Goal: Check status: Check status

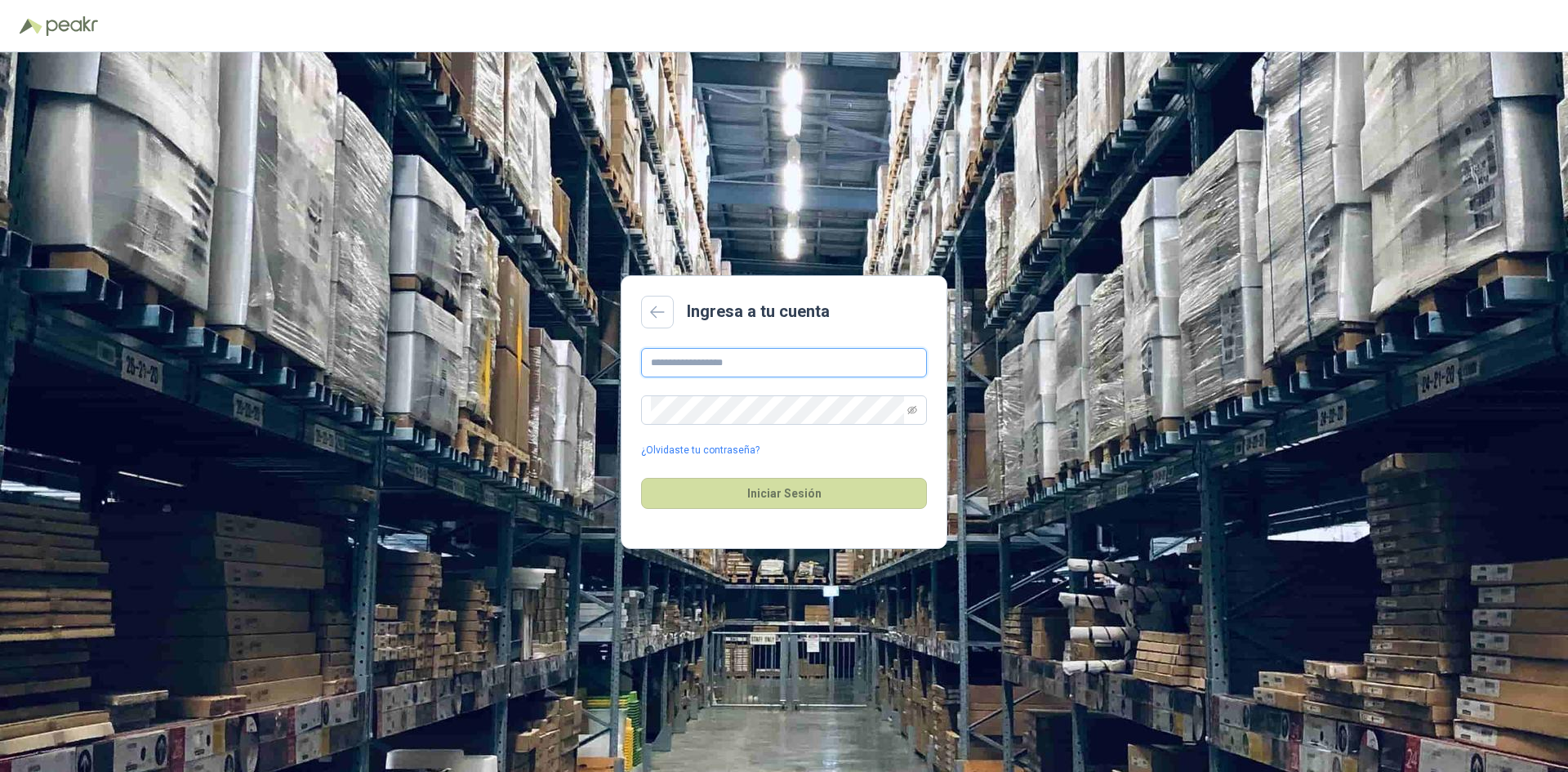
drag, startPoint x: 715, startPoint y: 362, endPoint x: 730, endPoint y: 377, distance: 21.2
click at [715, 362] on input "text" at bounding box center [784, 363] width 286 height 30
type input "**********"
click at [910, 420] on span at bounding box center [912, 409] width 10 height 28
click at [915, 413] on icon "eye-invisible" at bounding box center [912, 409] width 10 height 10
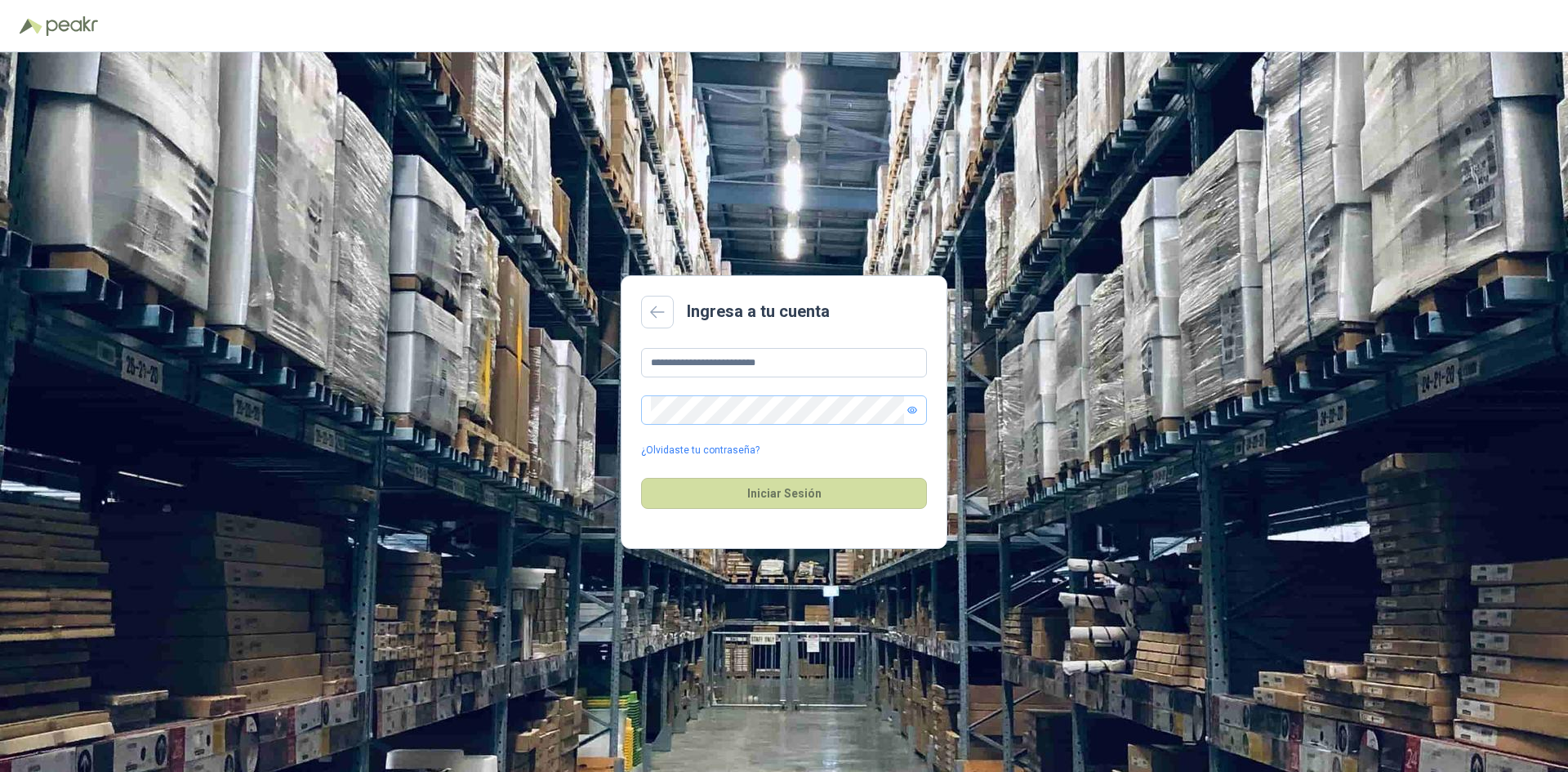
drag, startPoint x: 883, startPoint y: 464, endPoint x: 876, endPoint y: 473, distance: 11.4
click at [881, 465] on div "Iniciar Sesión" at bounding box center [784, 493] width 286 height 70
click at [874, 476] on div "Iniciar Sesión" at bounding box center [784, 493] width 286 height 70
click at [830, 496] on button "Iniciar Sesión" at bounding box center [784, 493] width 286 height 31
click at [761, 501] on button "Iniciar Sesión" at bounding box center [784, 493] width 286 height 31
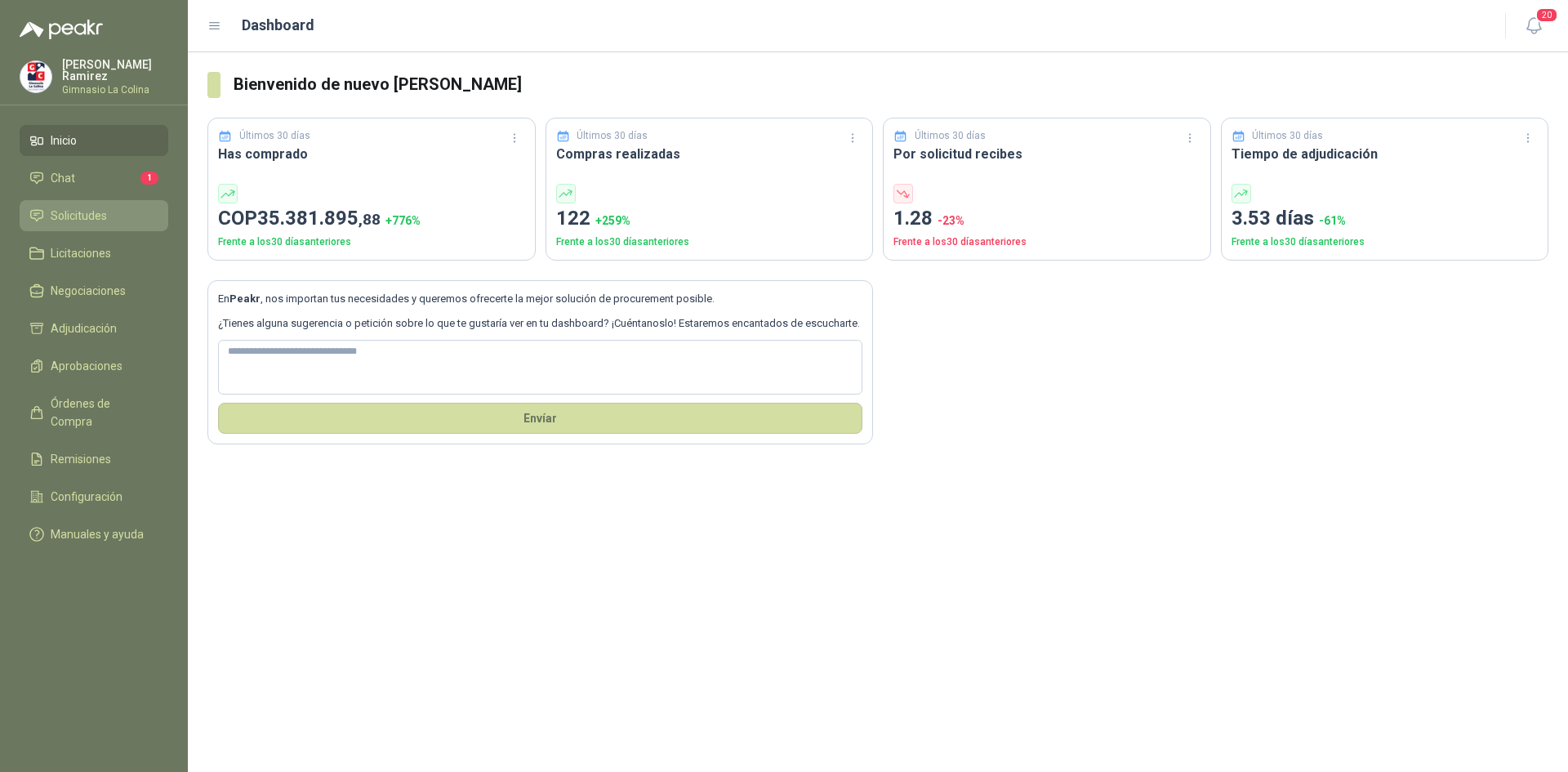
click at [74, 200] on link "Solicitudes" at bounding box center [94, 216] width 149 height 31
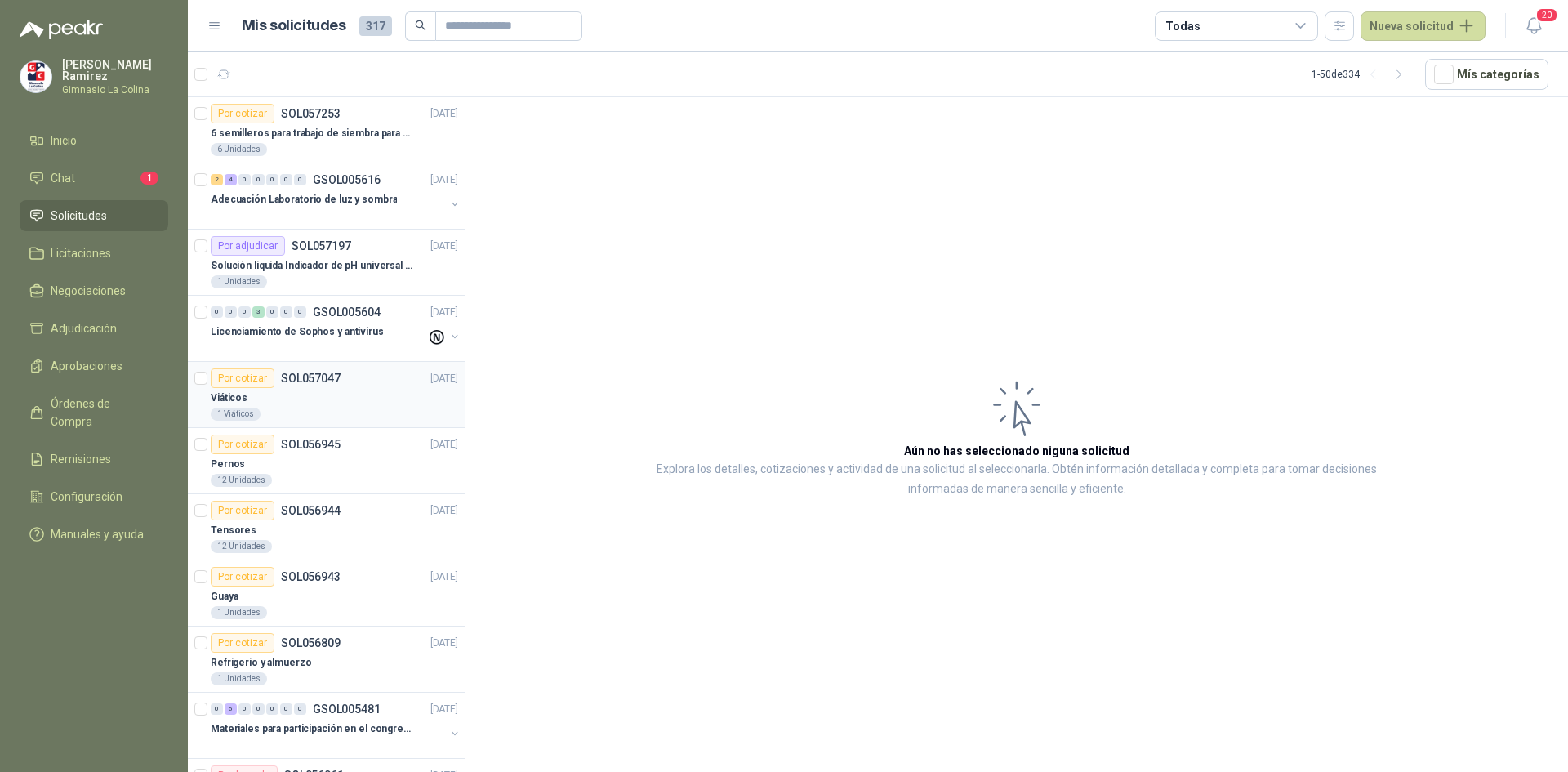
click at [358, 390] on div "Viáticos" at bounding box center [335, 398] width 247 height 20
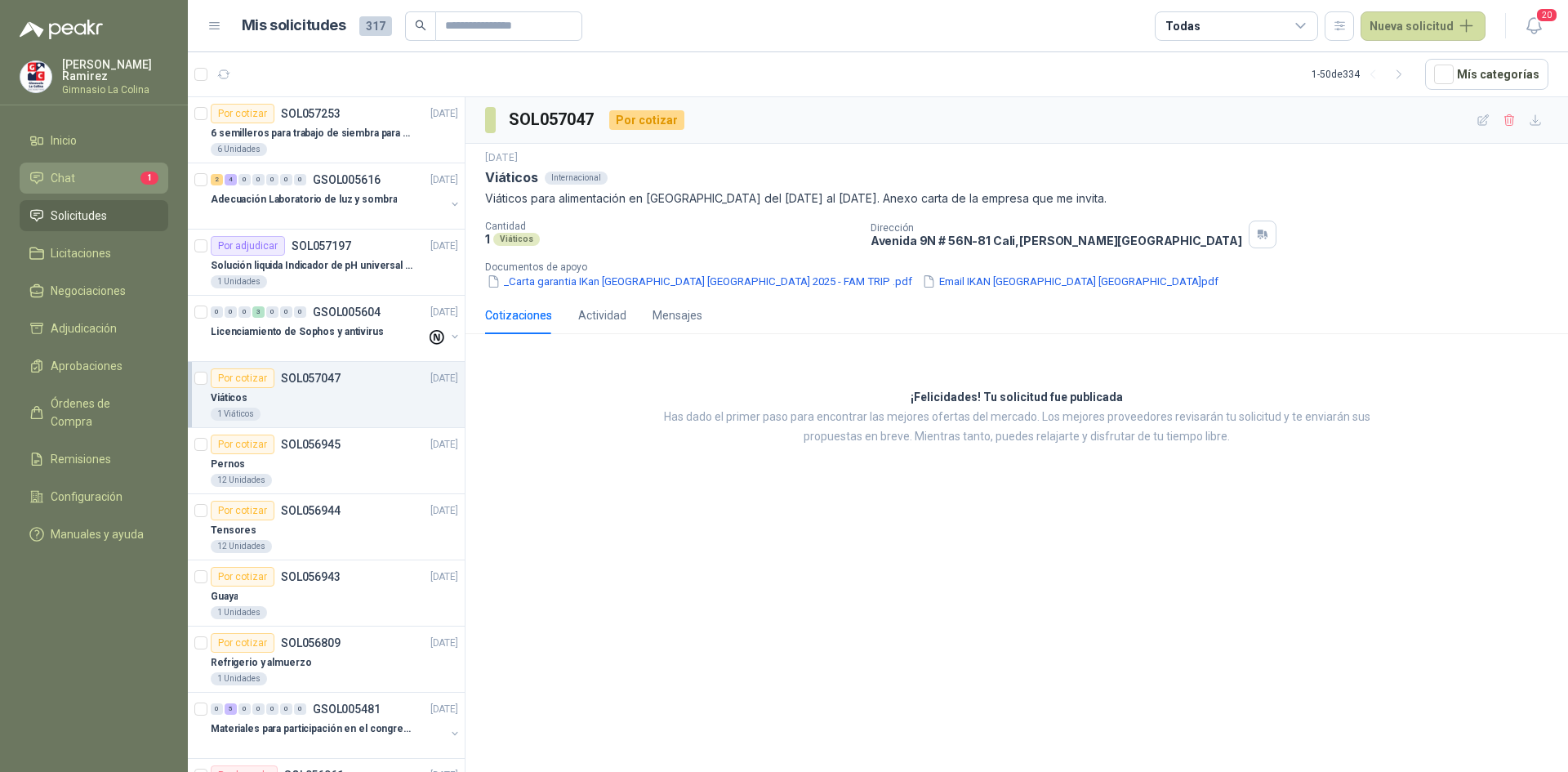
click at [69, 188] on link "Chat 1" at bounding box center [94, 178] width 149 height 31
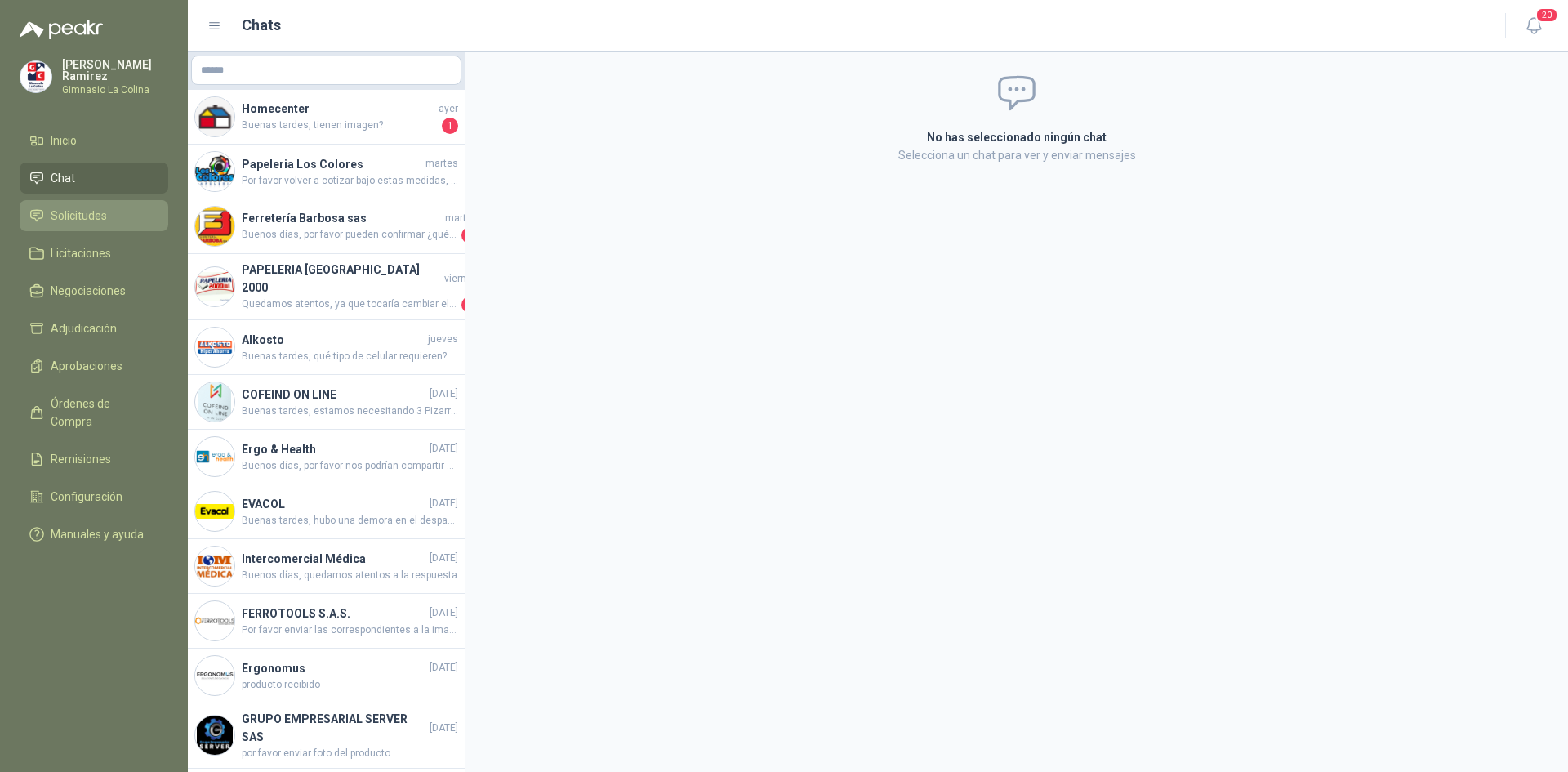
click at [74, 222] on link "Solicitudes" at bounding box center [94, 216] width 149 height 31
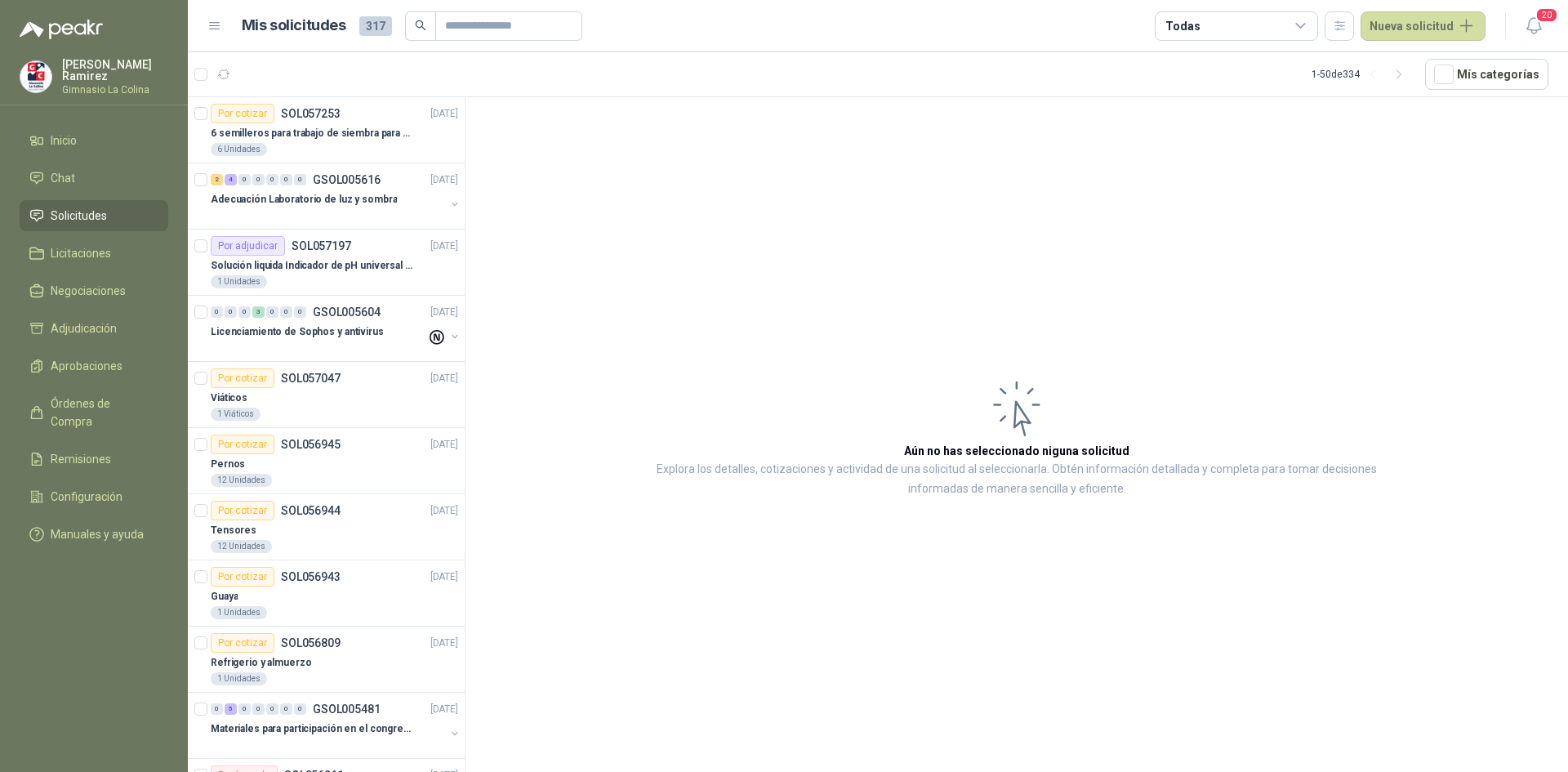
click at [40, 65] on img at bounding box center [36, 77] width 31 height 31
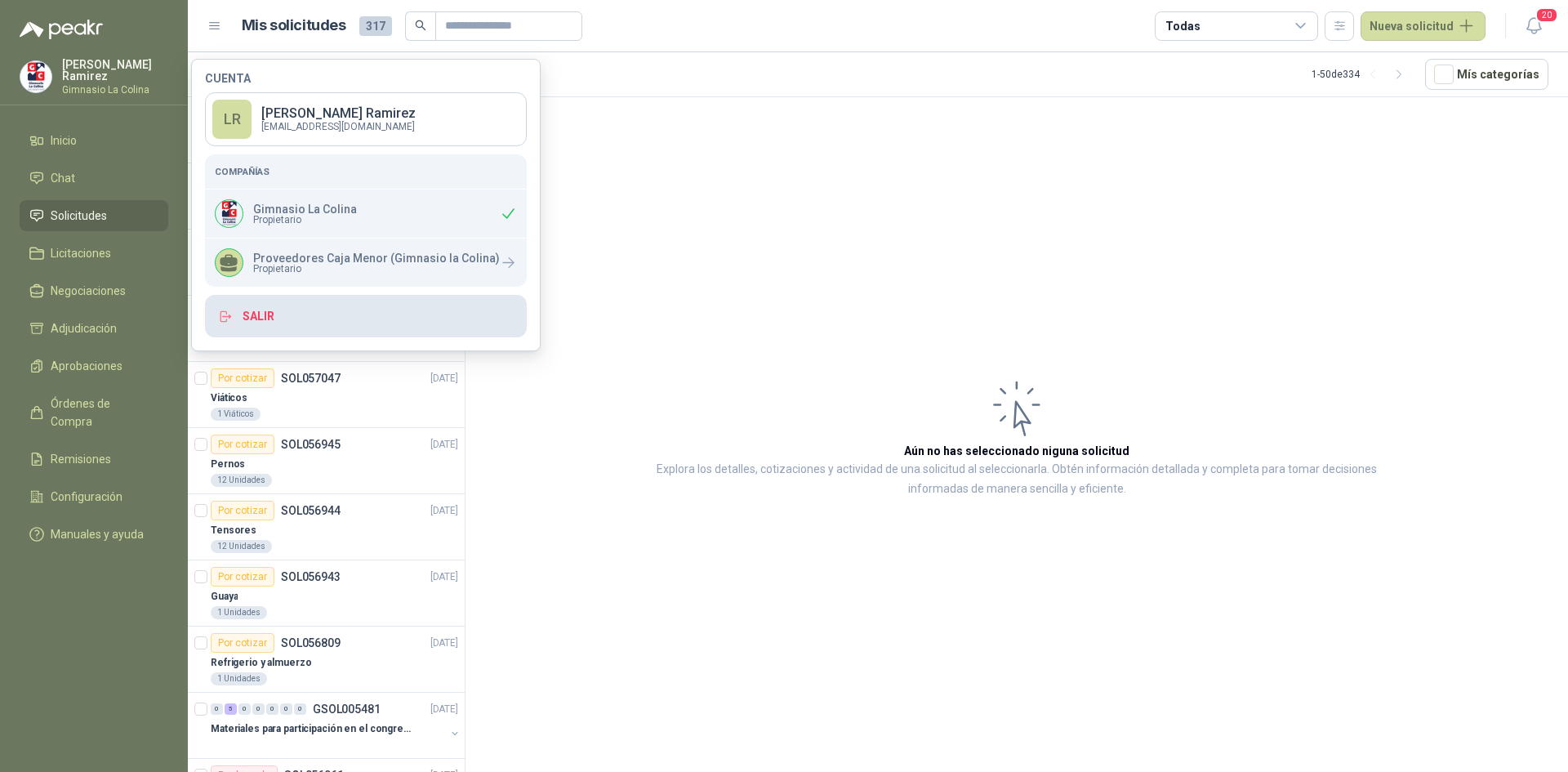
click at [274, 328] on button "Salir" at bounding box center [365, 316] width 322 height 42
